Goal: Information Seeking & Learning: Compare options

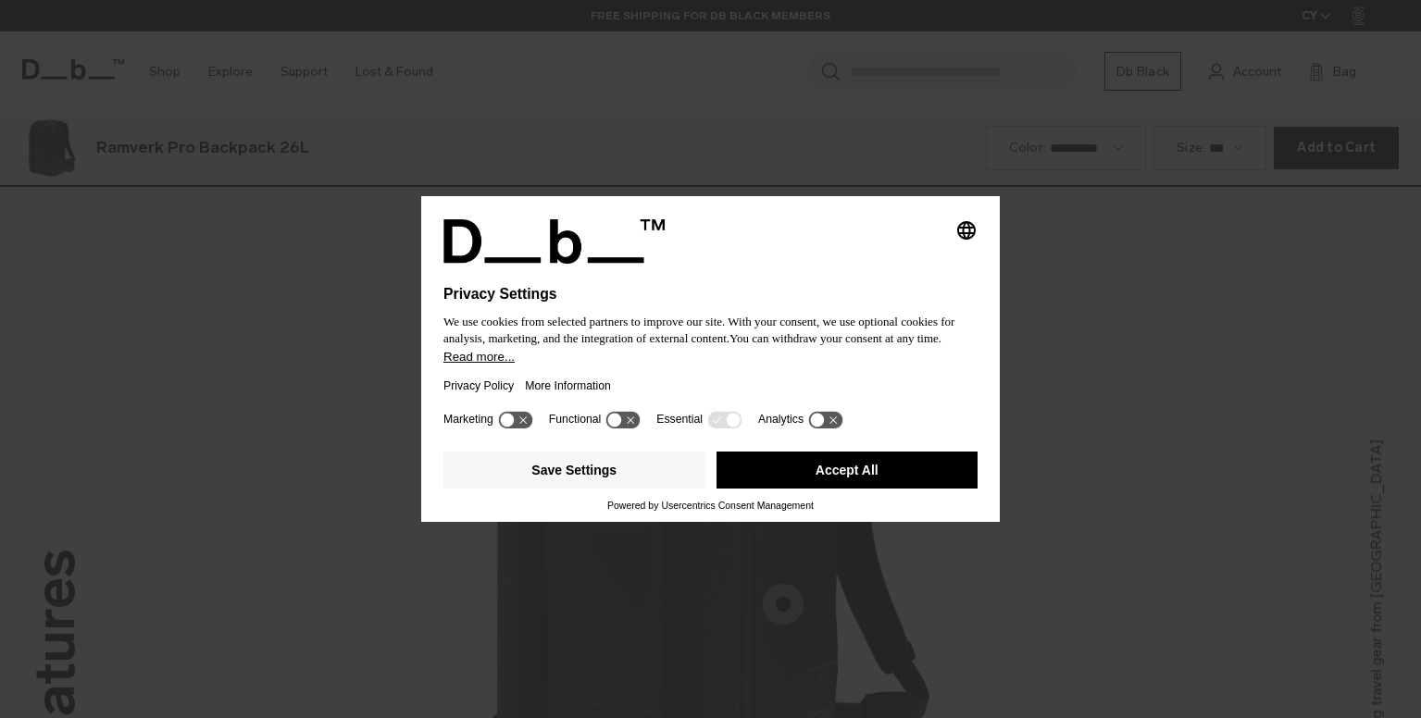
scroll to position [2155, 0]
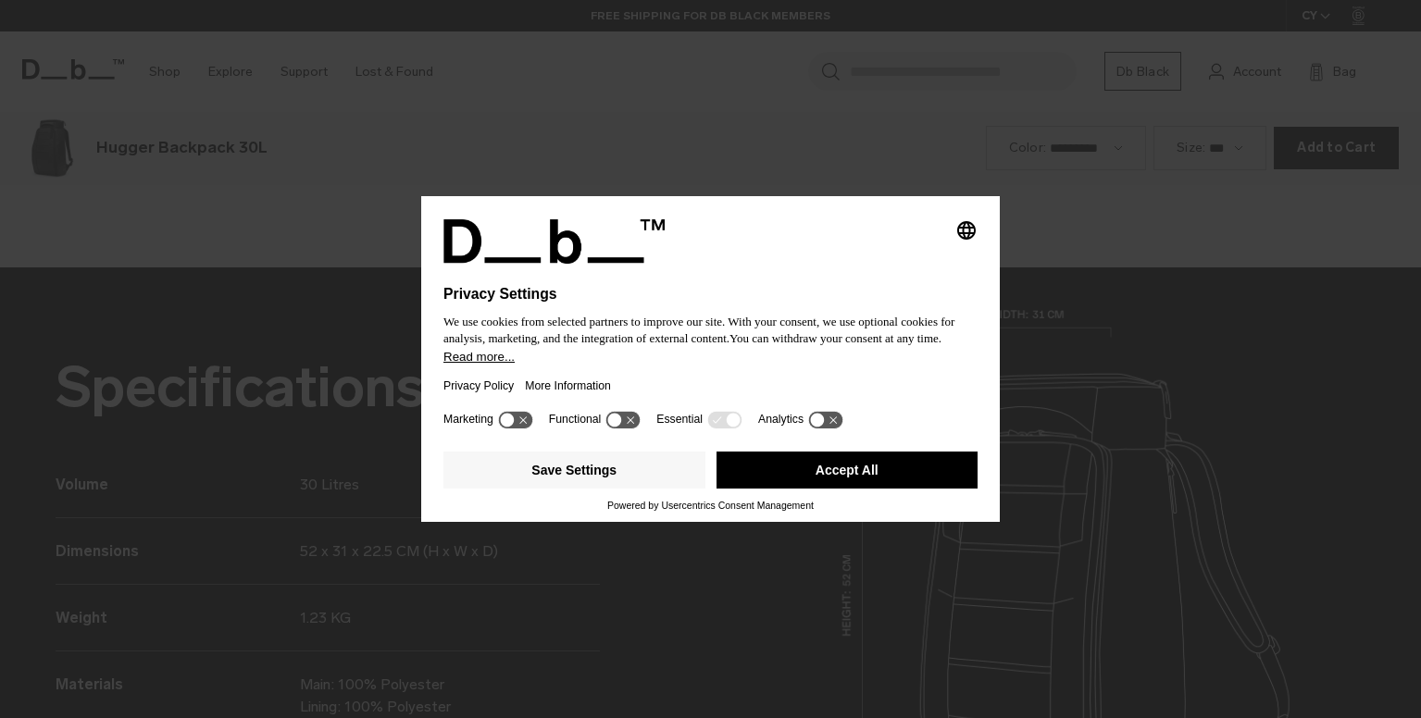
scroll to position [2155, 0]
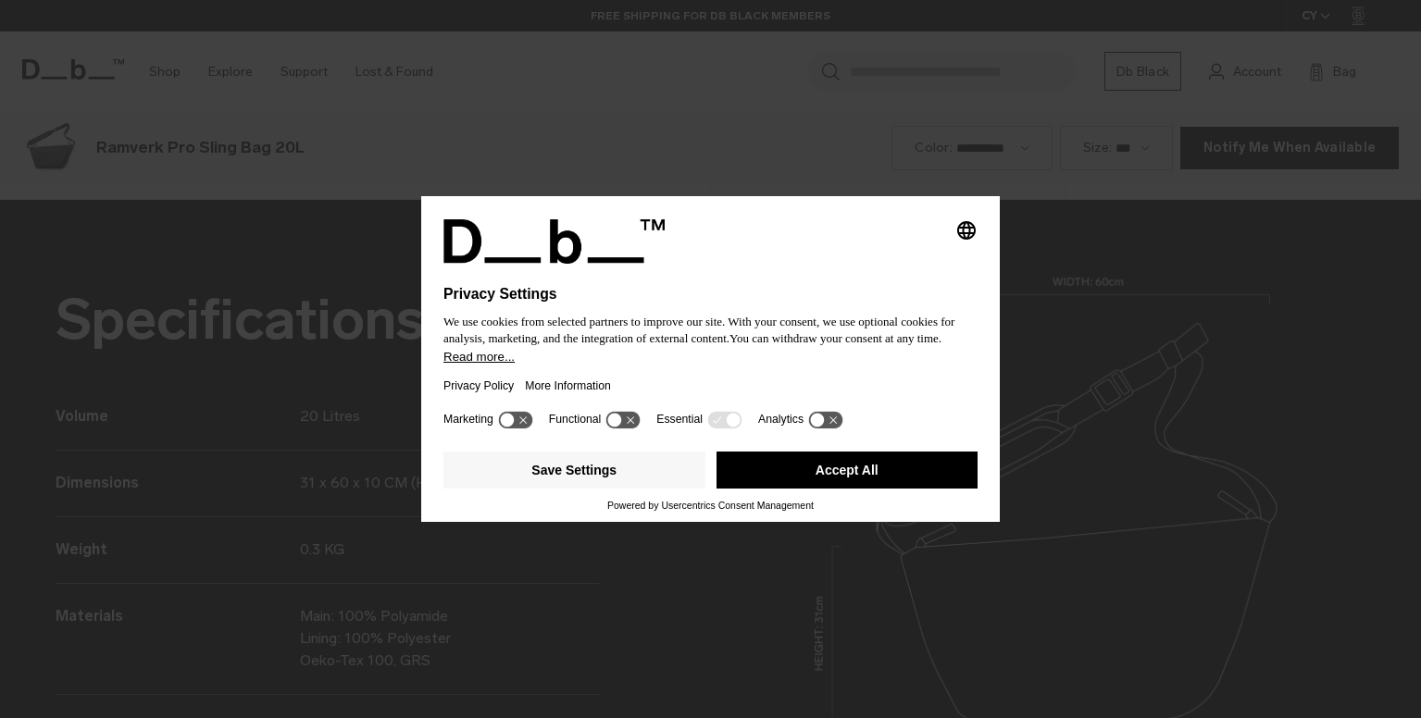
scroll to position [2155, 0]
